Goal: Complete application form

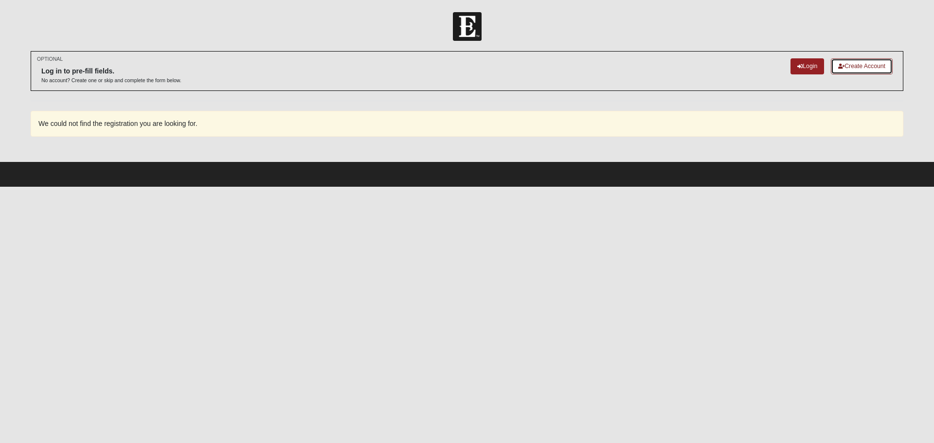
click at [855, 63] on link "Create Account" at bounding box center [862, 66] width 62 height 16
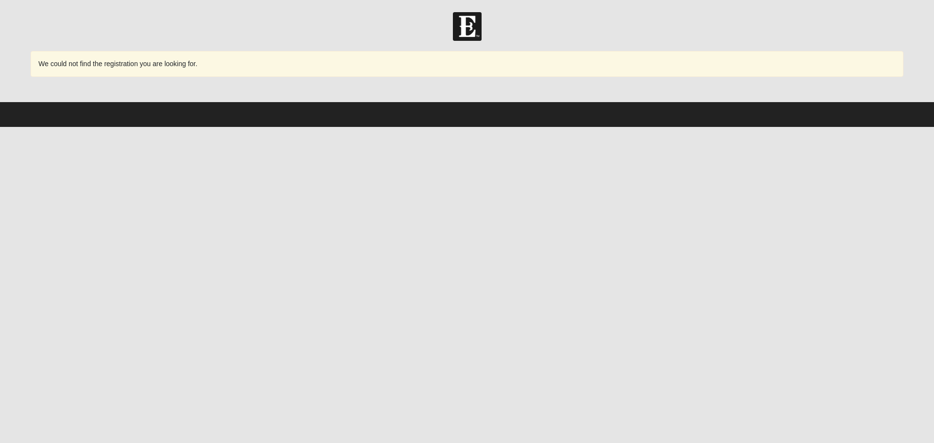
click at [156, 63] on span "We could not find the registration you are looking for." at bounding box center [117, 64] width 159 height 8
